Goal: Use online tool/utility

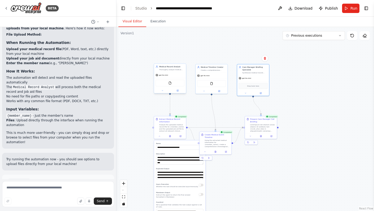
click at [173, 71] on div "Medical Record Analyst Thoroughly analyze medical records for {member_name} to …" at bounding box center [170, 68] width 32 height 8
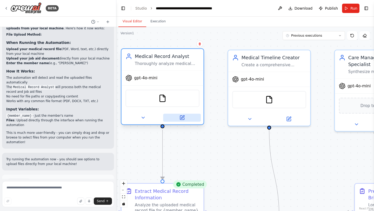
click at [183, 119] on icon at bounding box center [182, 118] width 4 height 4
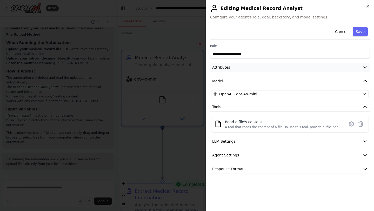
click at [227, 67] on span "Attributes" at bounding box center [221, 67] width 18 height 5
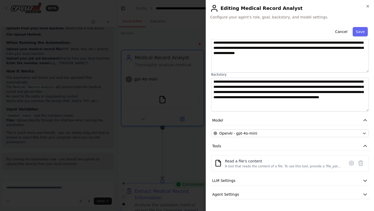
scroll to position [53, 0]
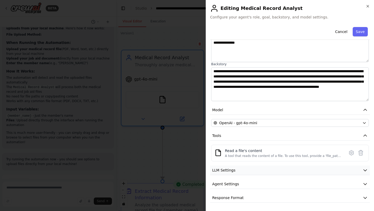
click at [248, 172] on button "LLM Settings" at bounding box center [290, 170] width 160 height 10
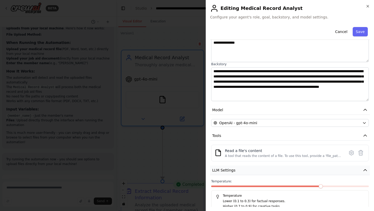
scroll to position [90, 0]
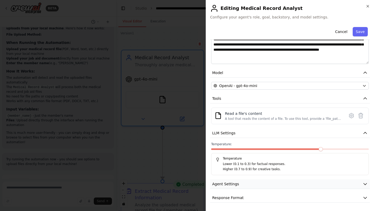
click at [233, 184] on span "Agent Settings" at bounding box center [225, 183] width 27 height 5
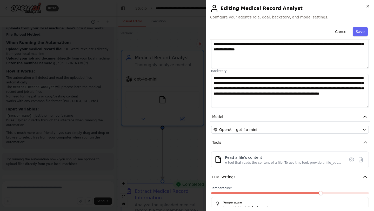
scroll to position [15, 0]
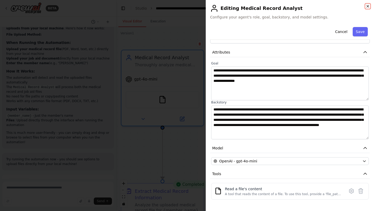
click at [368, 6] on icon "button" at bounding box center [368, 6] width 4 height 4
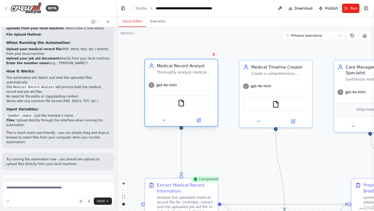
click at [191, 71] on div "Thoroughly analyze medical records for {member_name} to extract key clinical in…" at bounding box center [185, 72] width 57 height 5
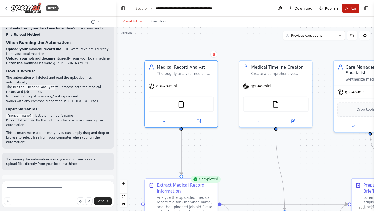
click at [349, 9] on button "Run" at bounding box center [350, 8] width 17 height 9
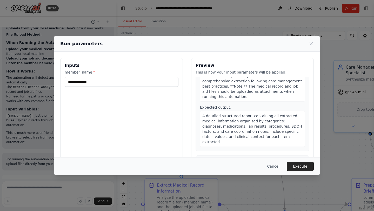
scroll to position [89, 0]
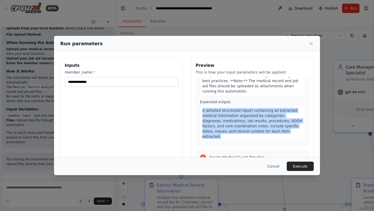
drag, startPoint x: 268, startPoint y: 126, endPoint x: 200, endPoint y: 104, distance: 71.3
click at [200, 105] on div "A detailed structured report containing all extracted medical information organ…" at bounding box center [252, 123] width 105 height 36
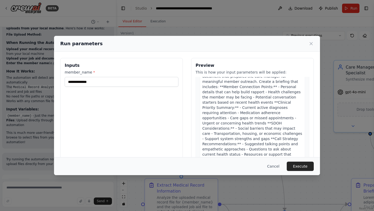
scroll to position [375, 0]
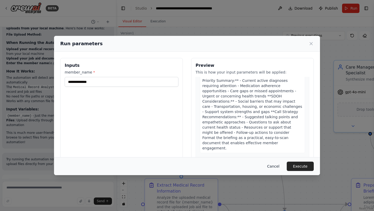
click at [275, 166] on button "Cancel" at bounding box center [273, 165] width 21 height 9
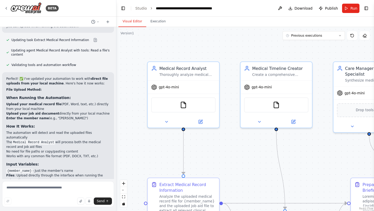
scroll to position [1481, 0]
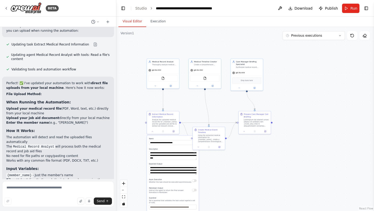
drag, startPoint x: 207, startPoint y: 93, endPoint x: 159, endPoint y: 45, distance: 68.8
click at [159, 45] on div ".deletable-edge-delete-btn { width: 20px; height: 20px; border: 0px solid #ffff…" at bounding box center [245, 119] width 258 height 184
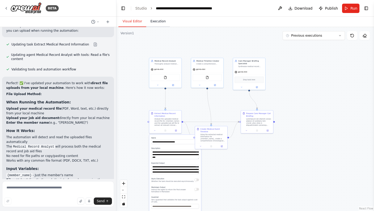
click at [160, 22] on button "Execution" at bounding box center [158, 21] width 24 height 11
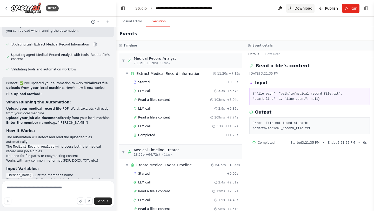
click at [303, 9] on span "Download" at bounding box center [303, 8] width 18 height 5
